Goal: Obtain resource: Obtain resource

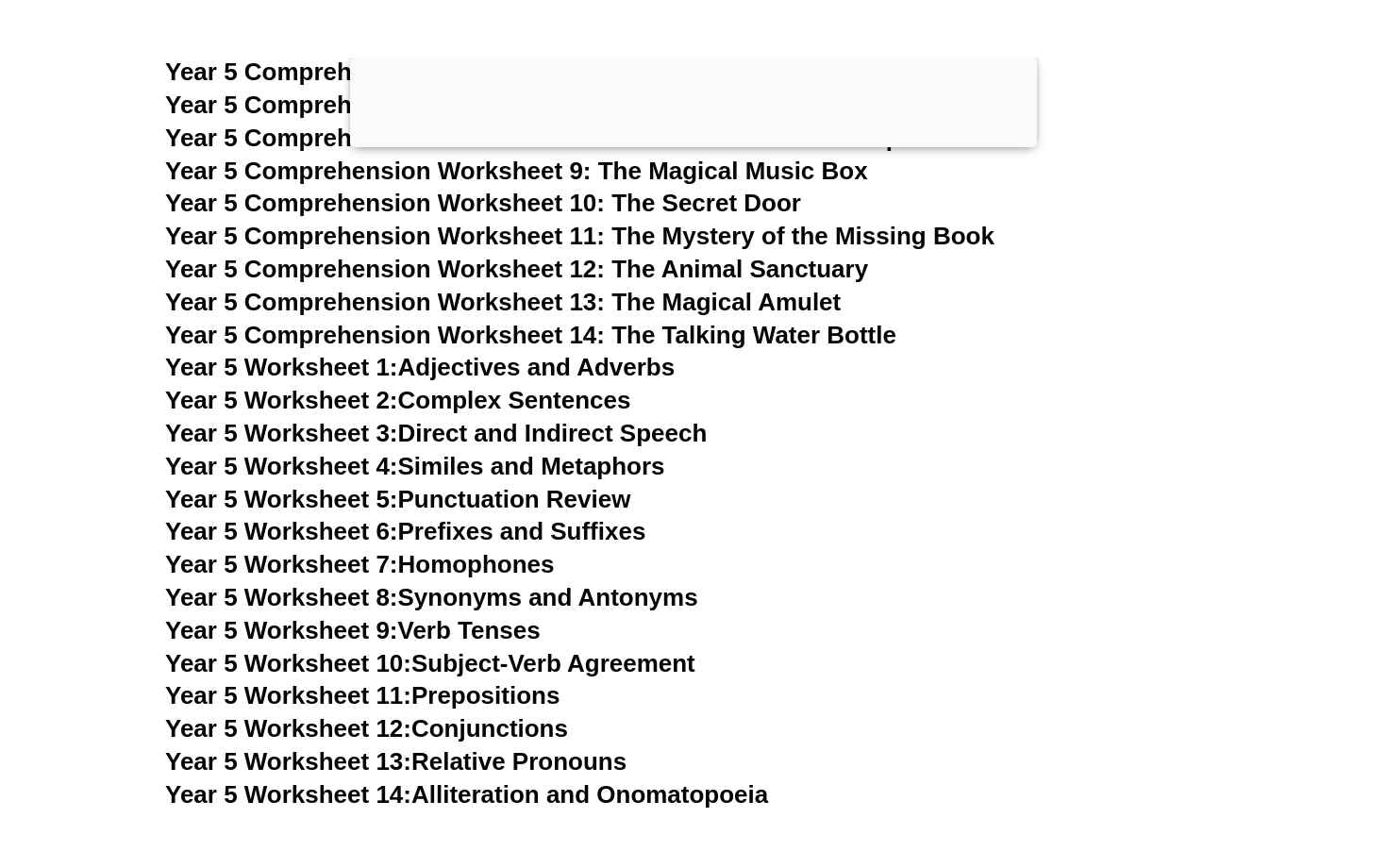
scroll to position [10677, 0]
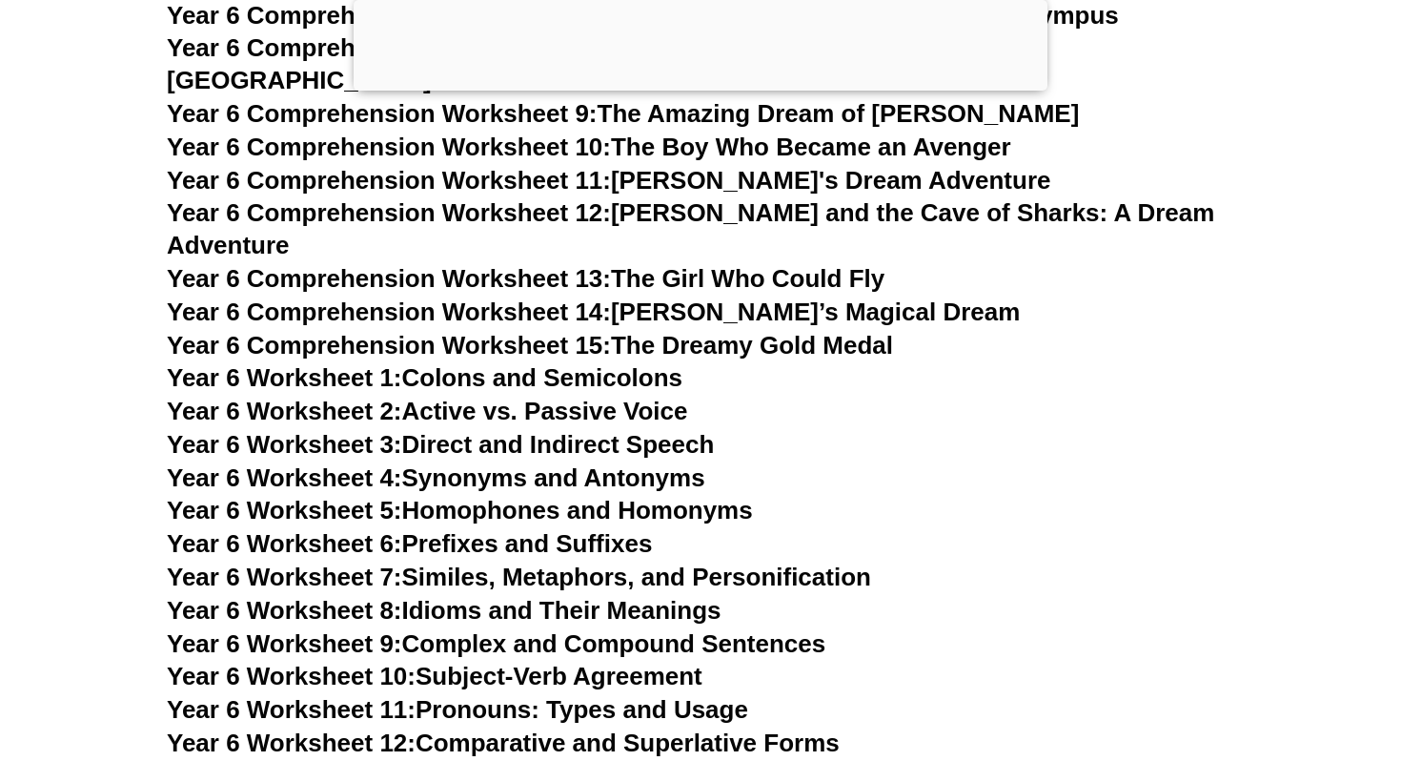
click at [531, 430] on link "Year 6 Worksheet 3: Direct and Indirect Speech" at bounding box center [440, 444] width 547 height 29
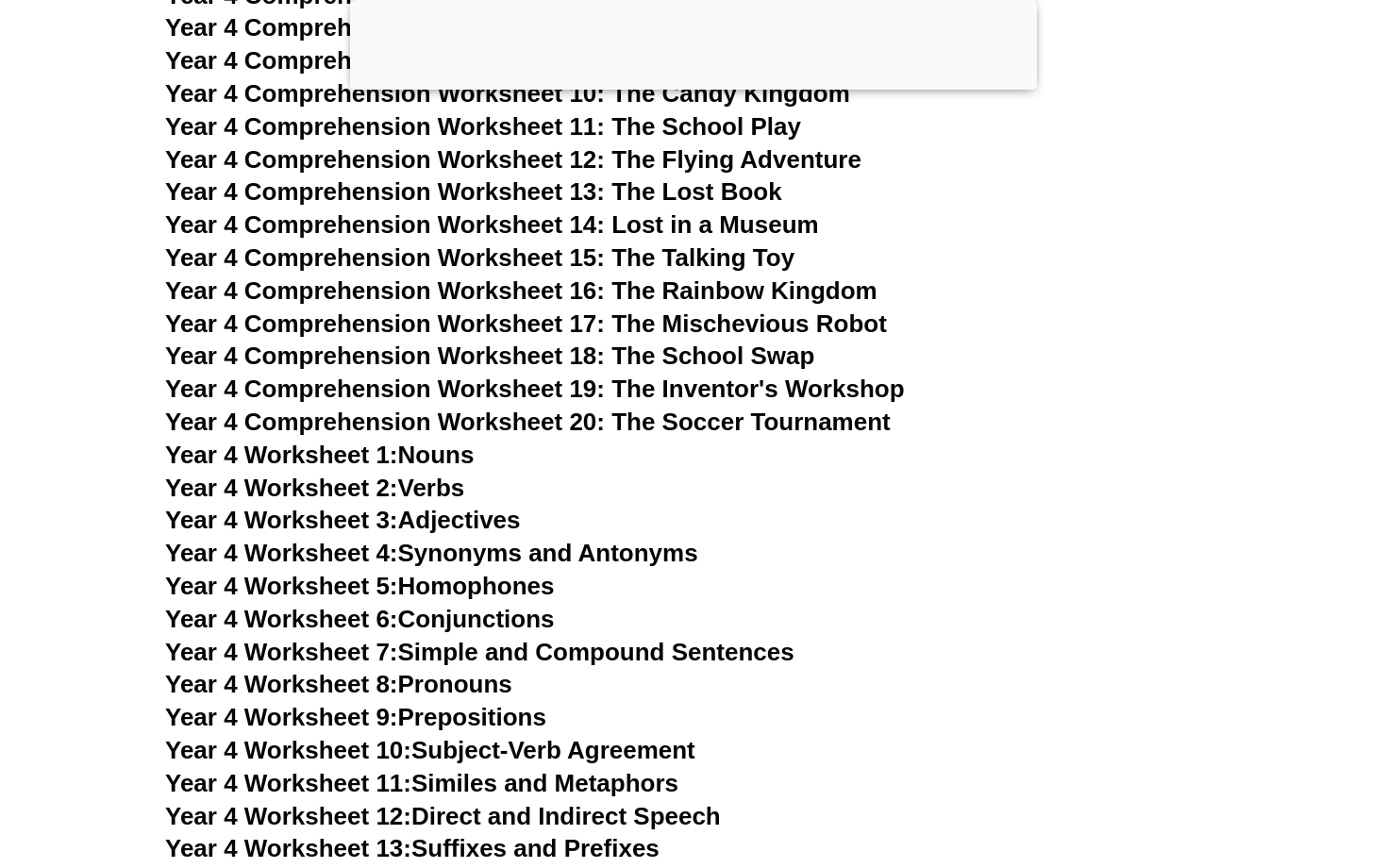
scroll to position [8172, 0]
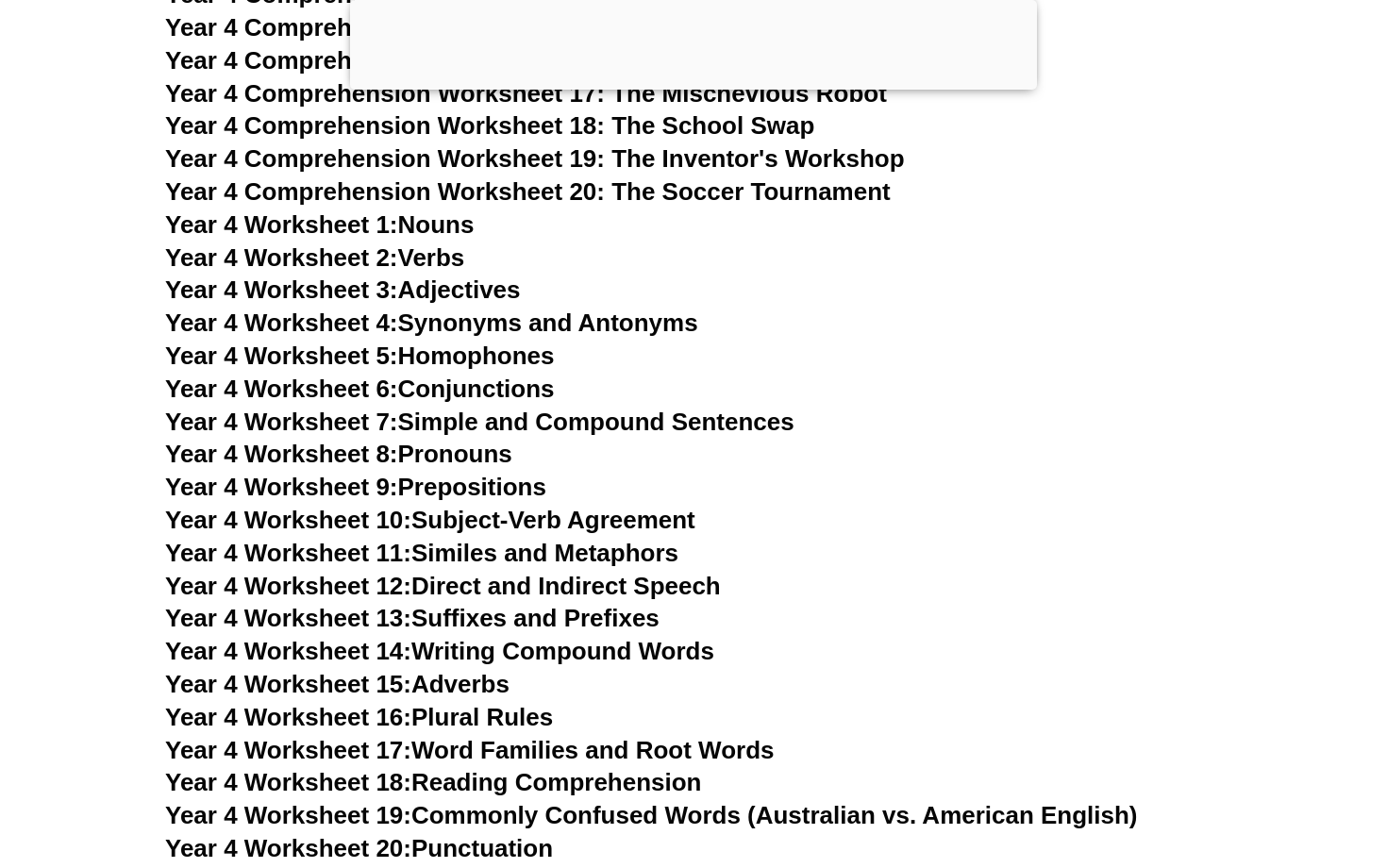
click at [616, 517] on link "Year 4 Worksheet 10: Subject-Verb Agreement" at bounding box center [431, 520] width 531 height 29
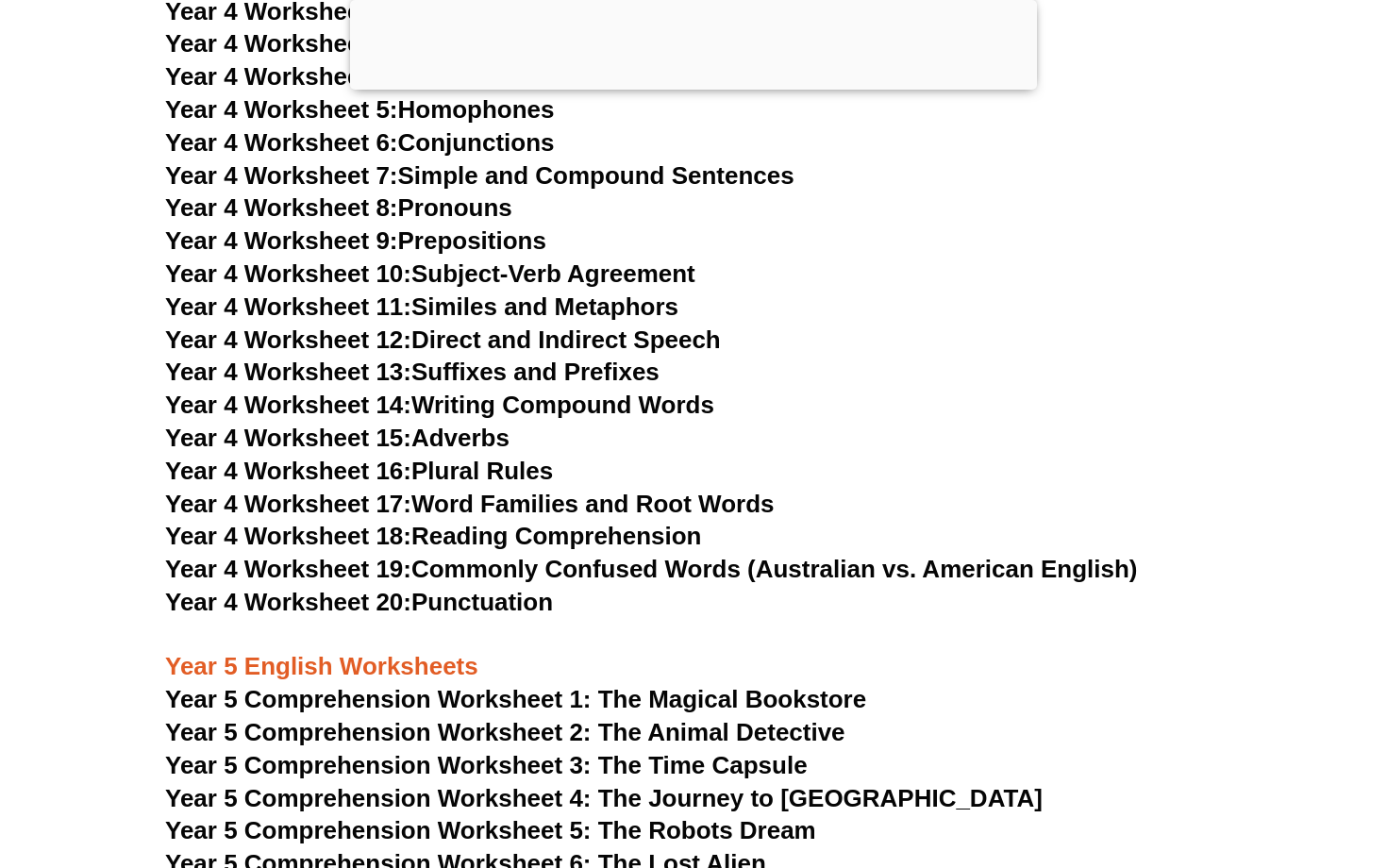
scroll to position [8478, 0]
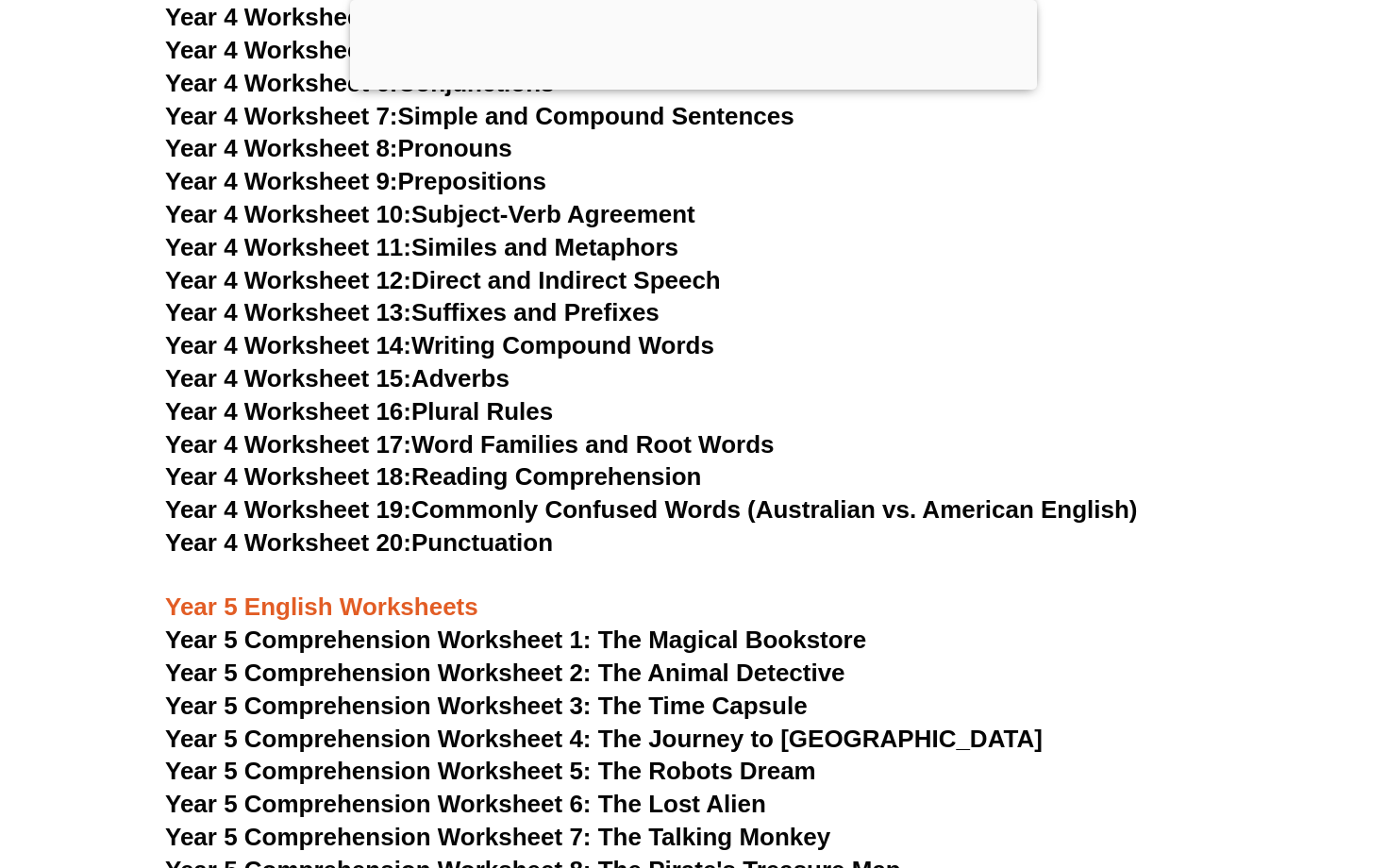
click at [561, 350] on link "Year 4 Worksheet 14: Writing Compound Words" at bounding box center [440, 345] width 549 height 29
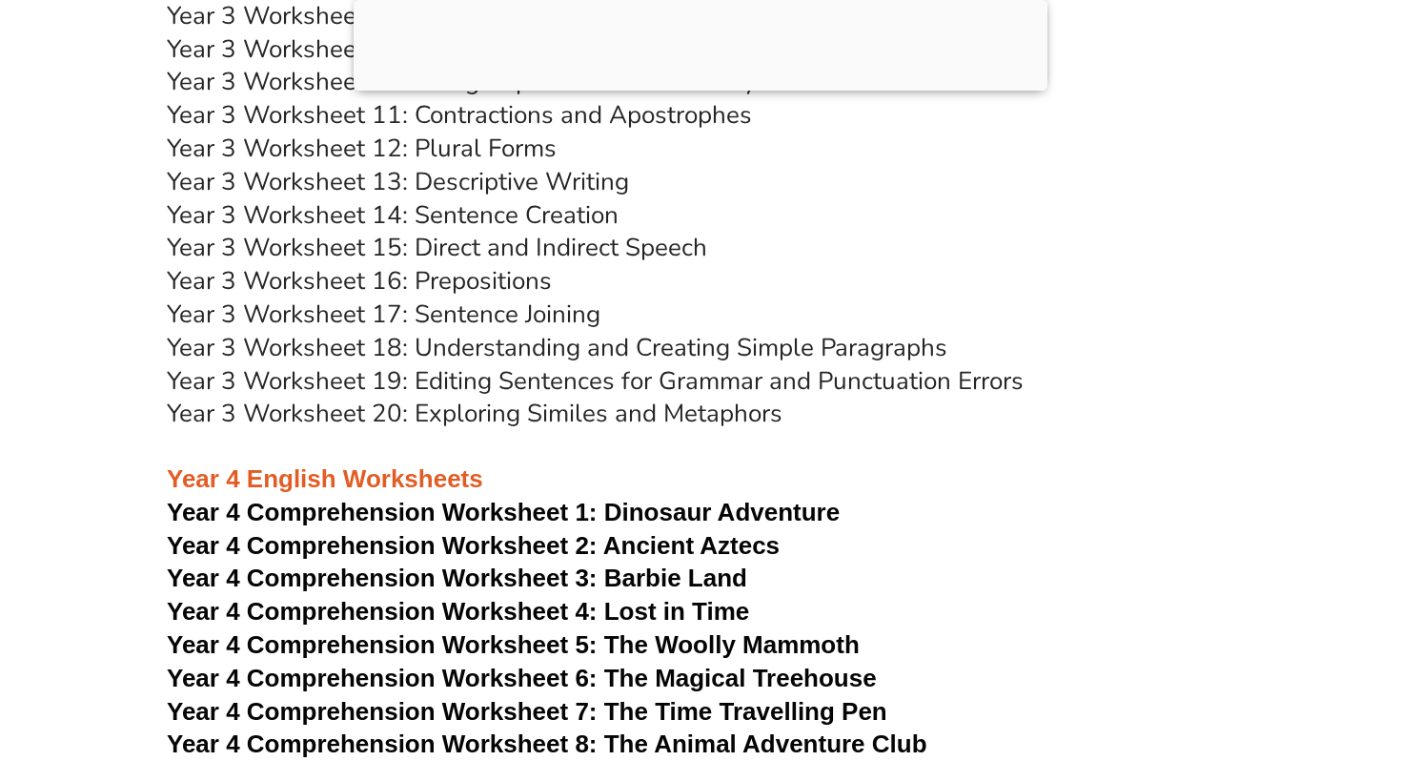
scroll to position [10026, 0]
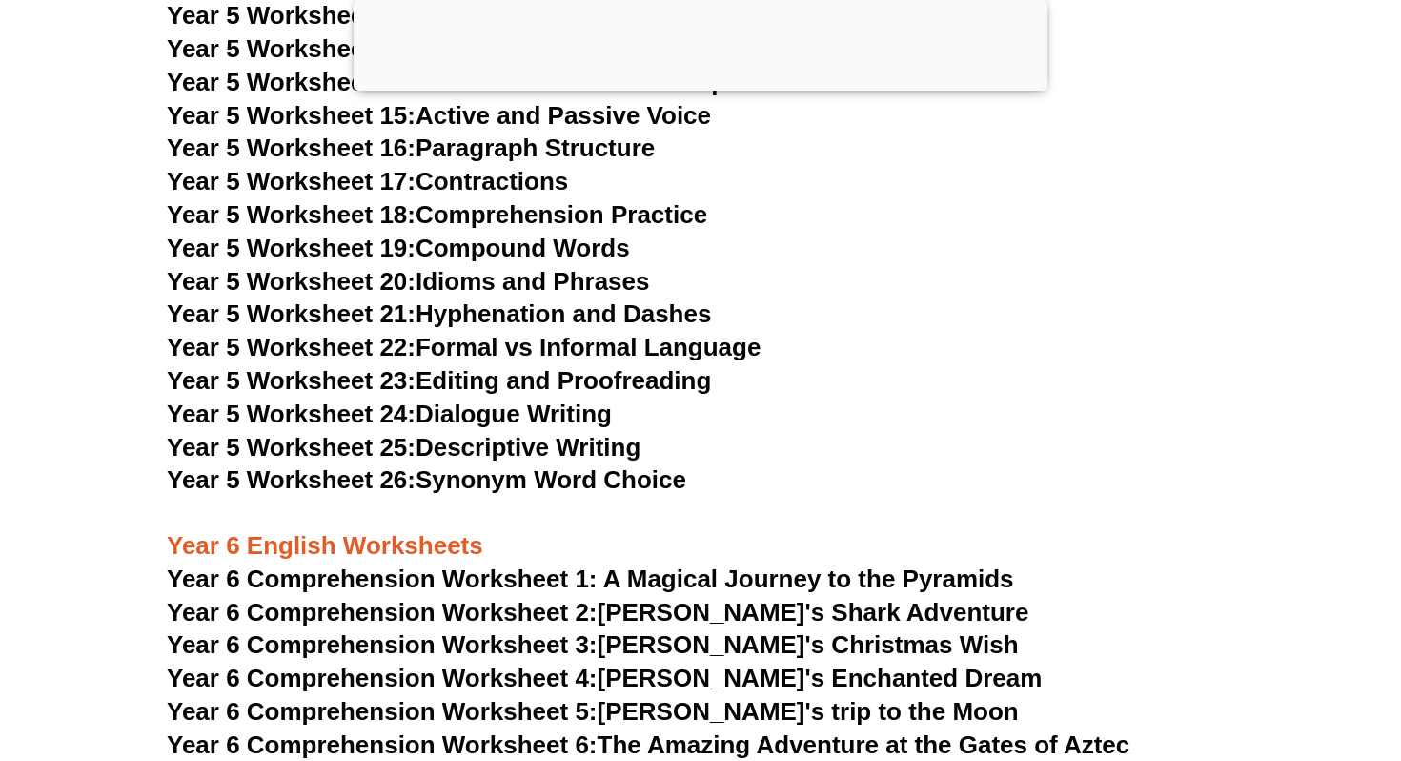
click at [664, 386] on link "Year 5 Worksheet 23: Editing and Proofreading" at bounding box center [439, 380] width 544 height 29
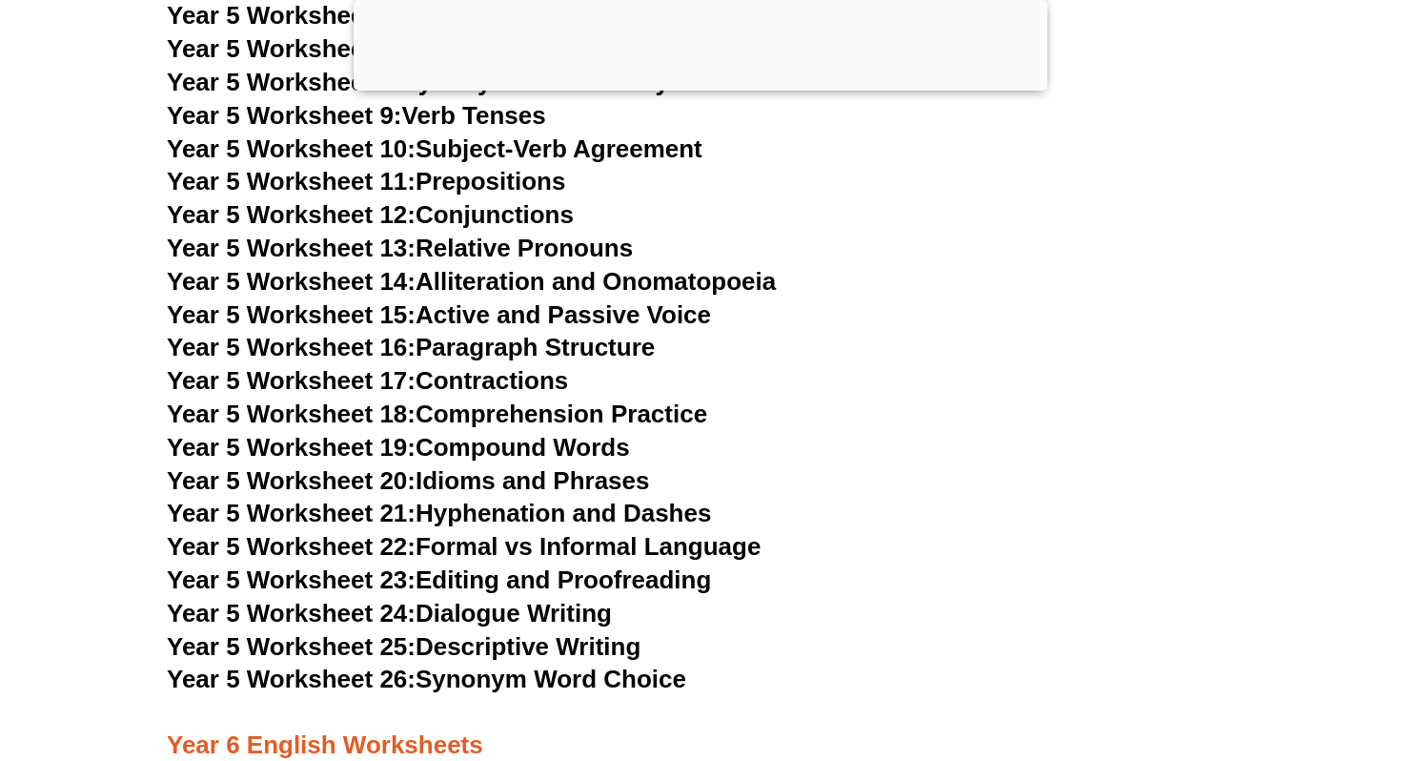
scroll to position [9795, 0]
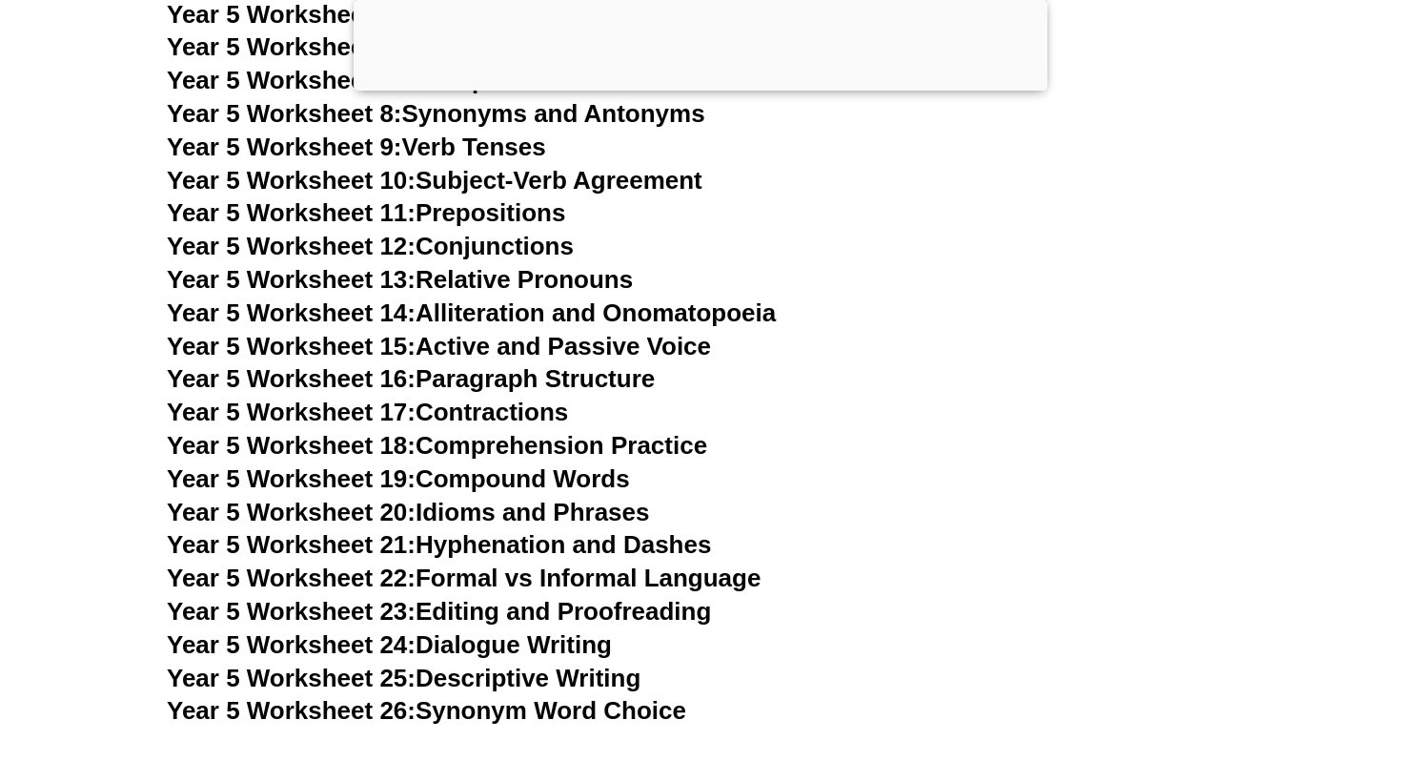
click at [584, 347] on link "Year 5 Worksheet 15: Active and Passive Voice" at bounding box center [439, 346] width 544 height 29
click at [460, 280] on link "Year 5 Worksheet 13: Relative Pronouns" at bounding box center [400, 279] width 466 height 29
click at [496, 280] on link "Year 5 Worksheet 13: Relative Pronouns" at bounding box center [400, 279] width 466 height 29
